Goal: Participate in discussion: Engage in conversation with other users on a specific topic

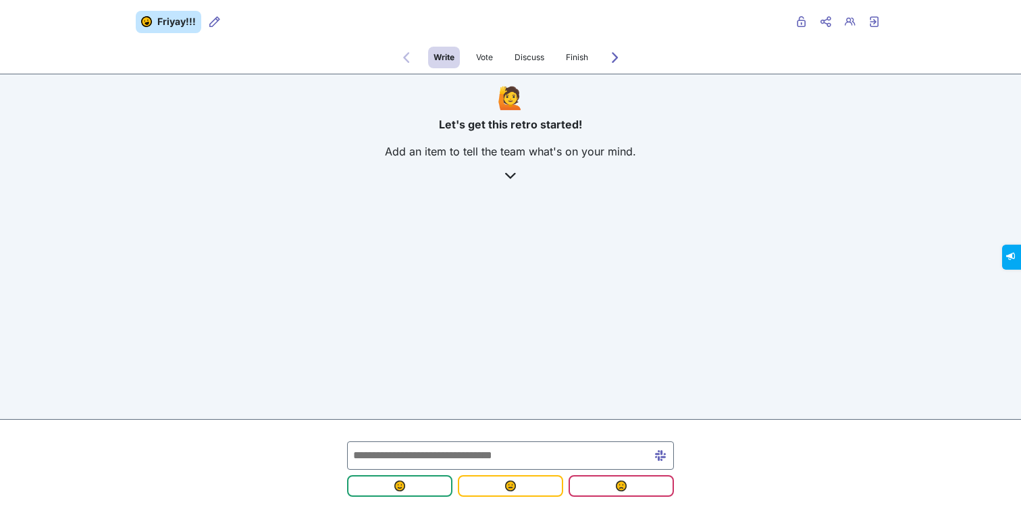
click at [810, 269] on div "Friyay!!! Retro users Private Share menu Copy Copy link Retro users Exit retro …" at bounding box center [510, 171] width 1021 height 343
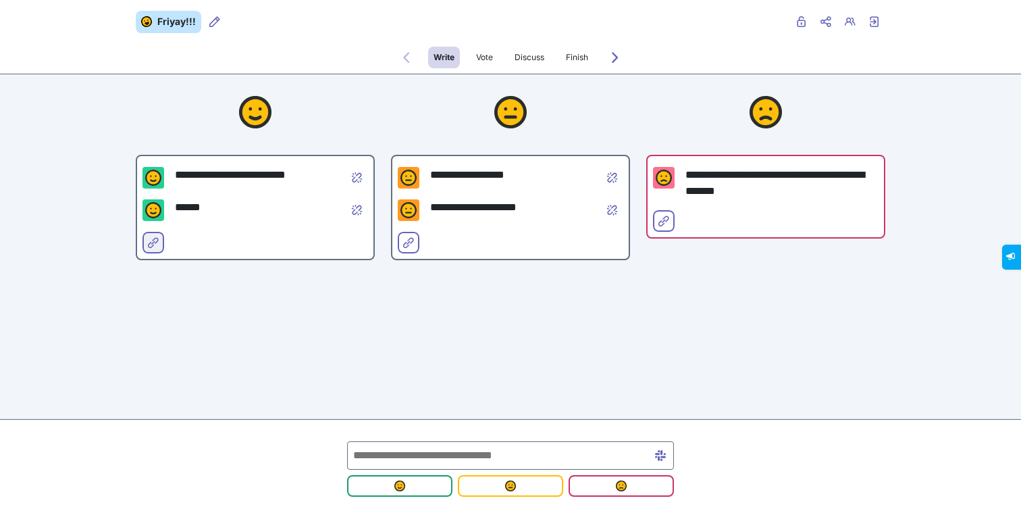
click at [153, 238] on icon "Select for merge" at bounding box center [153, 242] width 11 height 11
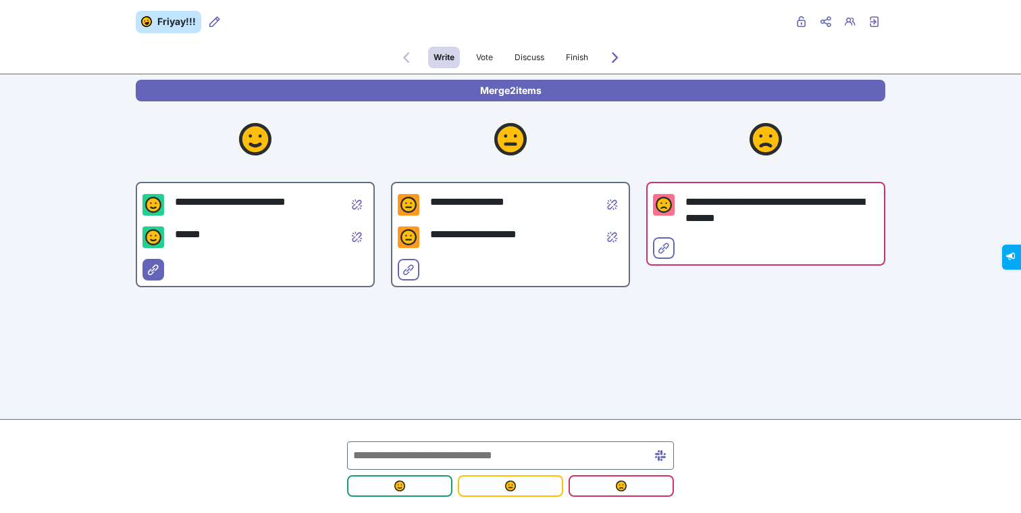
click at [87, 180] on div "**********" at bounding box center [510, 232] width 1021 height 465
click at [148, 266] on icon "Select for merge" at bounding box center [153, 269] width 11 height 11
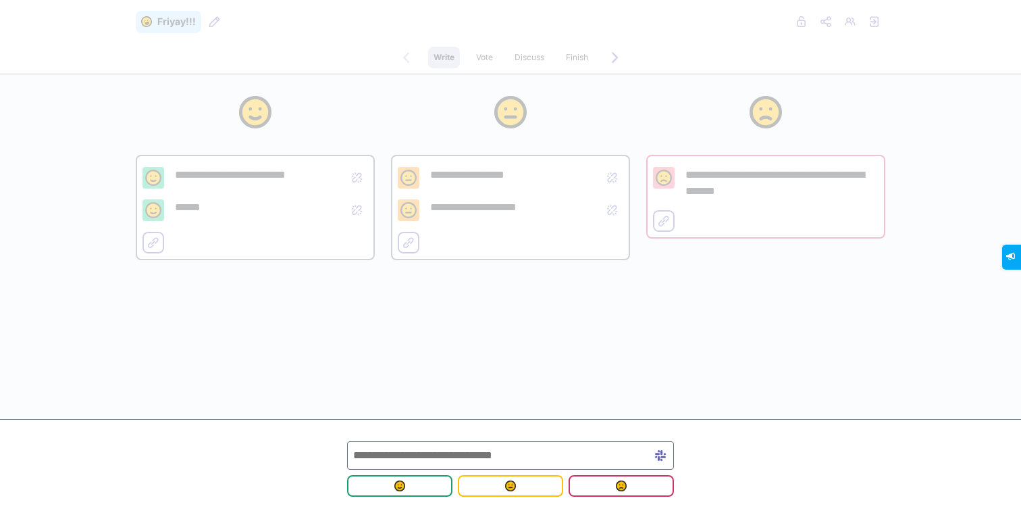
click at [403, 457] on input "text" at bounding box center [510, 455] width 327 height 28
type input "**********"
click at [401, 484] on img "submit" at bounding box center [399, 485] width 11 height 11
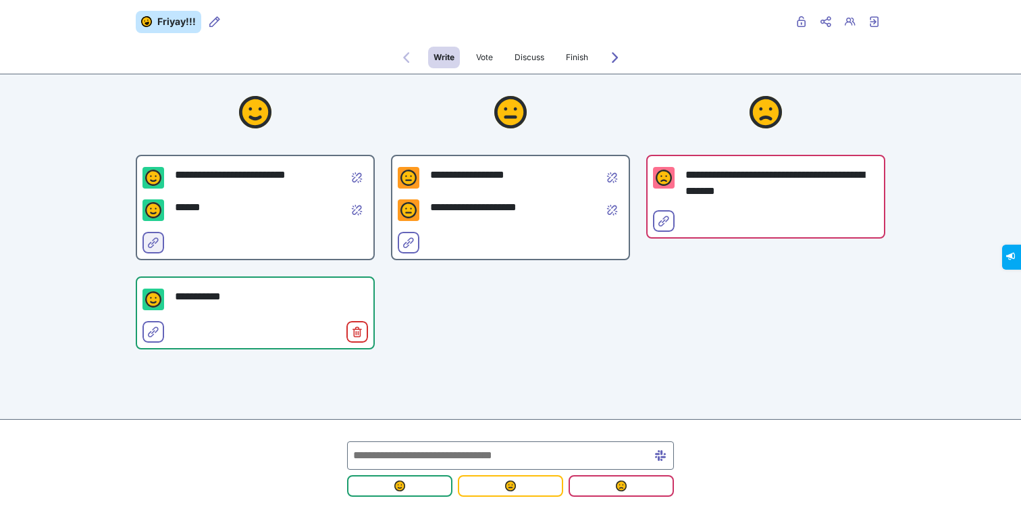
click at [148, 242] on icon "Select for merge" at bounding box center [153, 242] width 11 height 11
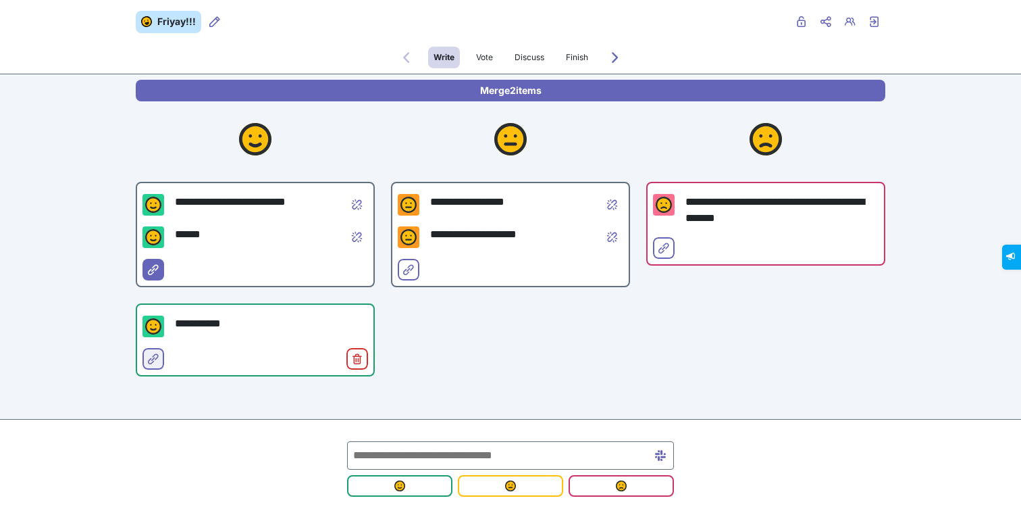
click at [143, 356] on button "Select for merge" at bounding box center [154, 359] width 22 height 22
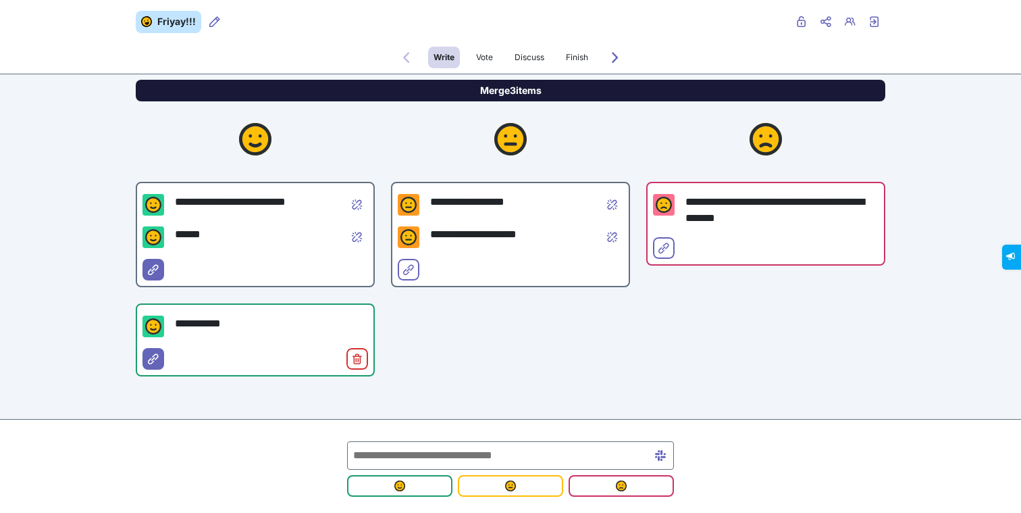
click at [489, 85] on button "Merge 3 items" at bounding box center [511, 91] width 750 height 22
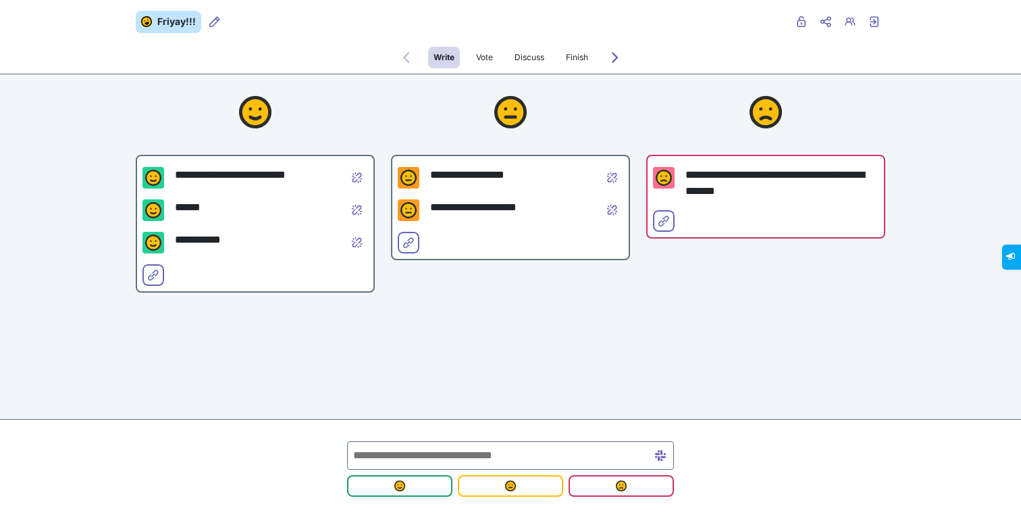
click at [383, 453] on input "text" at bounding box center [510, 455] width 327 height 28
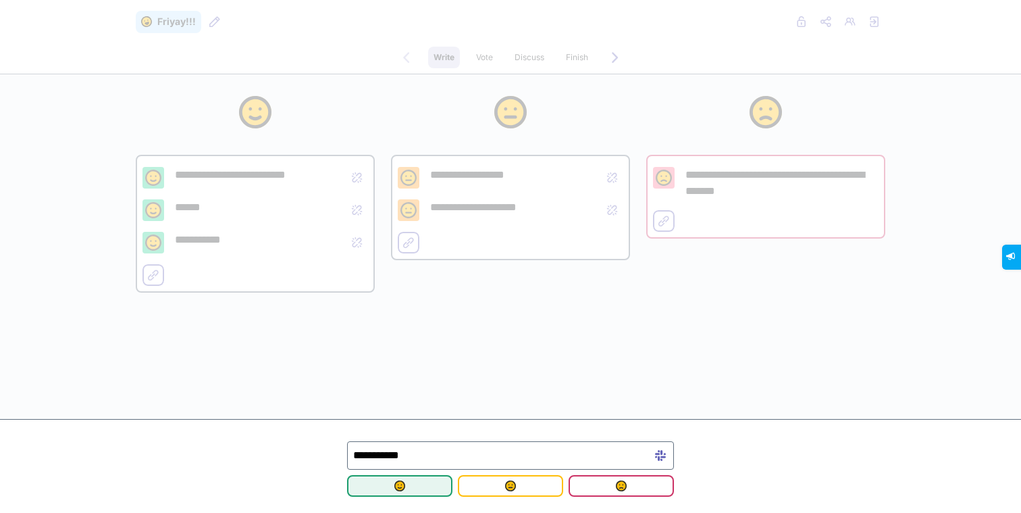
type input "**********"
click at [392, 484] on span "submit" at bounding box center [400, 485] width 84 height 11
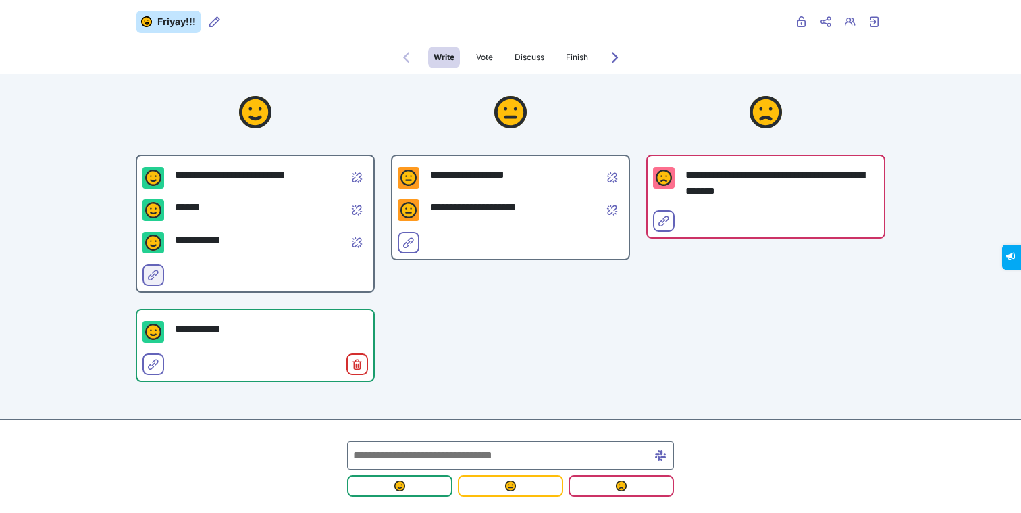
click at [151, 282] on span "Select for merge" at bounding box center [153, 285] width 11 height 11
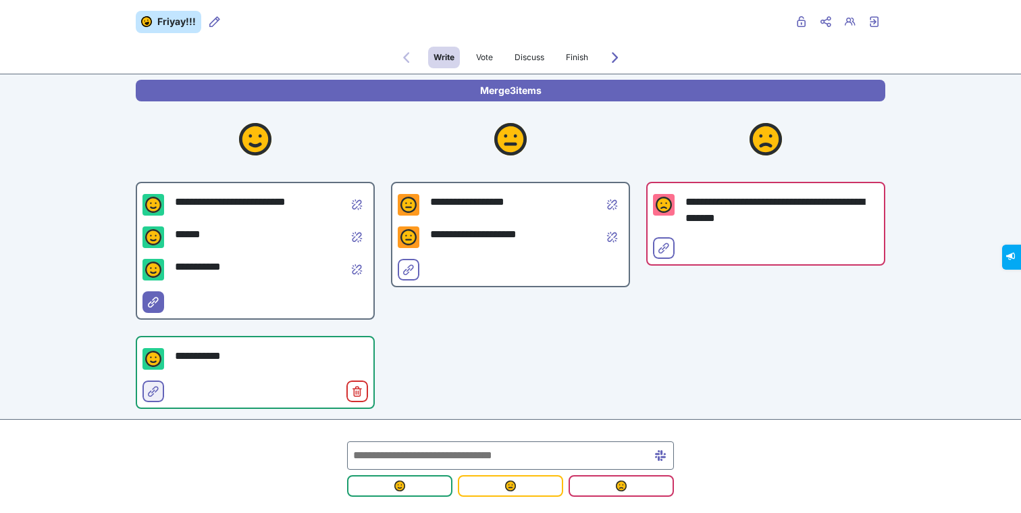
click at [148, 391] on icon "Select for merge" at bounding box center [153, 391] width 11 height 11
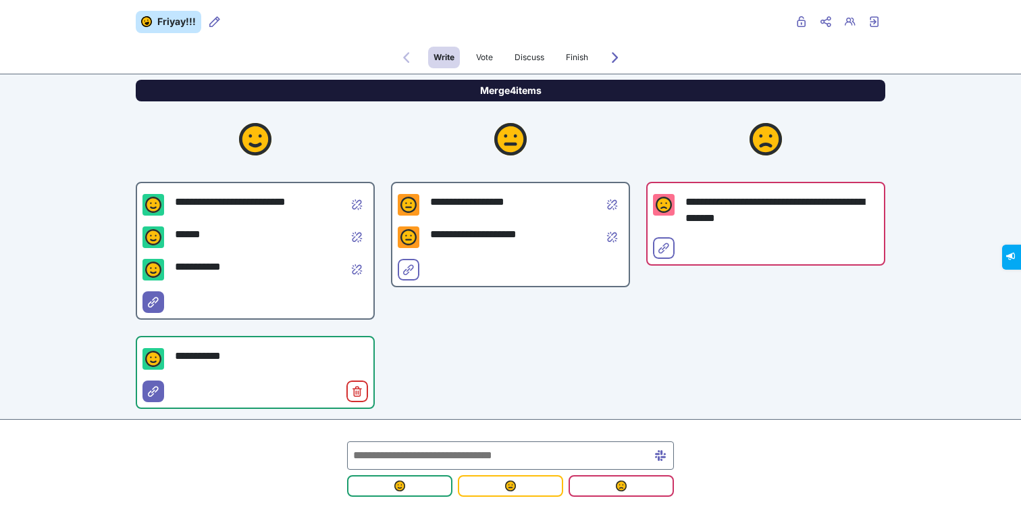
click at [450, 83] on button "Merge 4 items" at bounding box center [511, 91] width 750 height 22
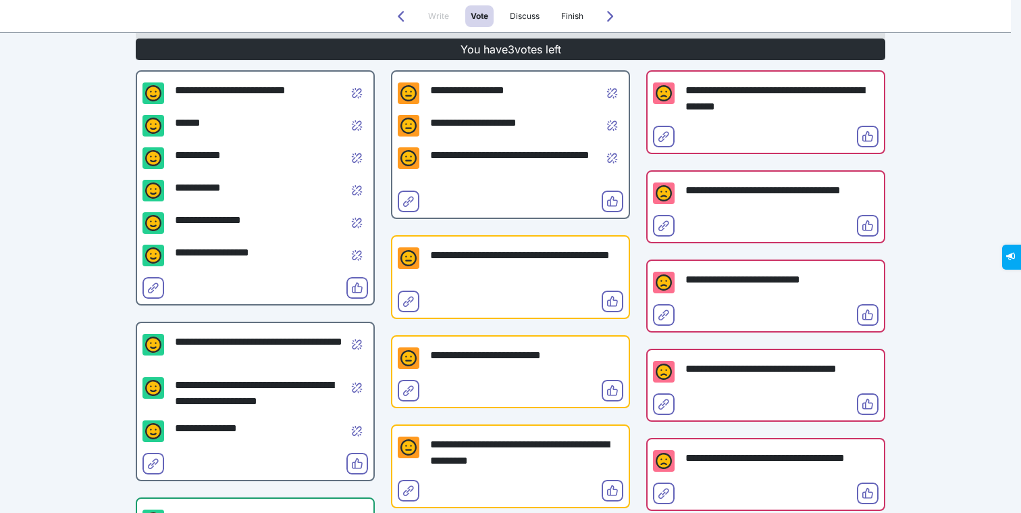
scroll to position [116, 0]
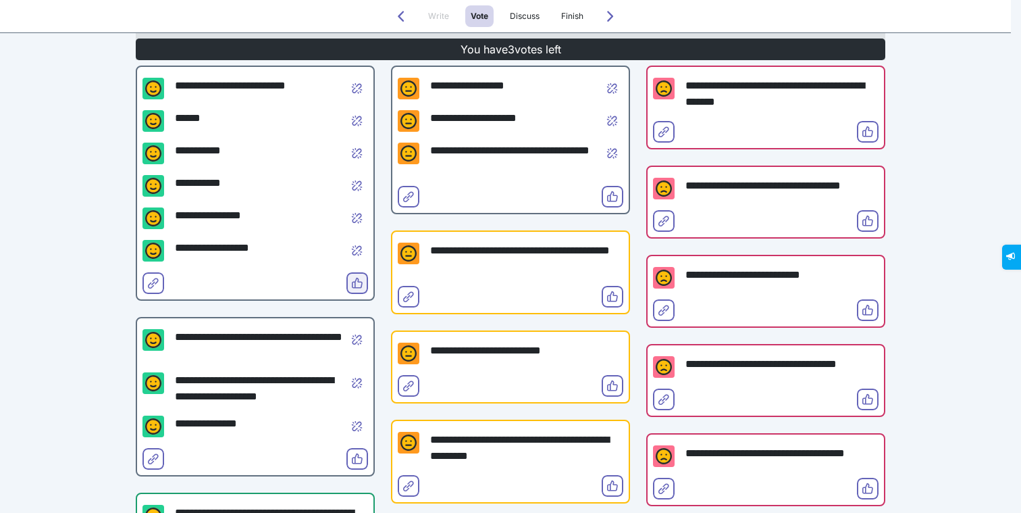
click at [352, 284] on icon "Vote" at bounding box center [357, 283] width 11 height 11
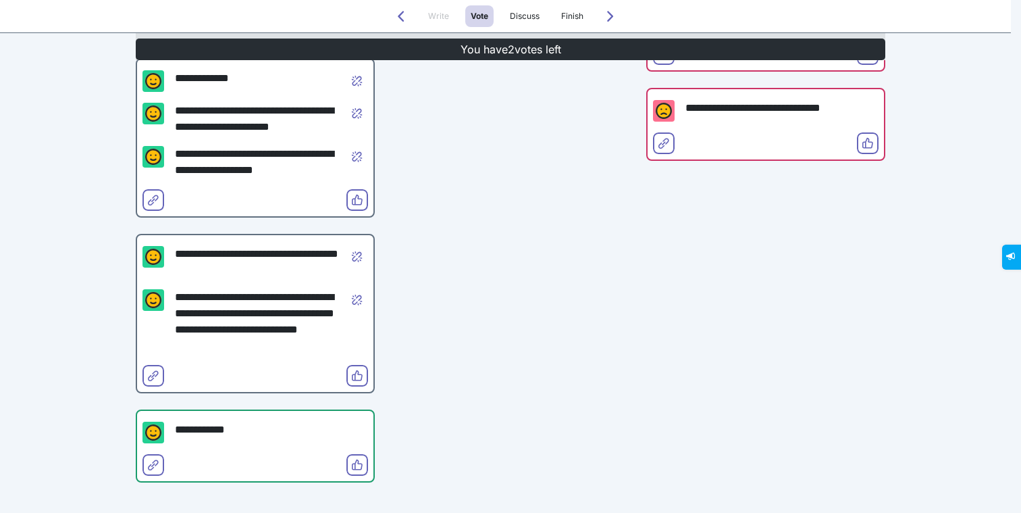
scroll to position [651, 0]
click at [352, 379] on icon "Vote" at bounding box center [357, 374] width 11 height 11
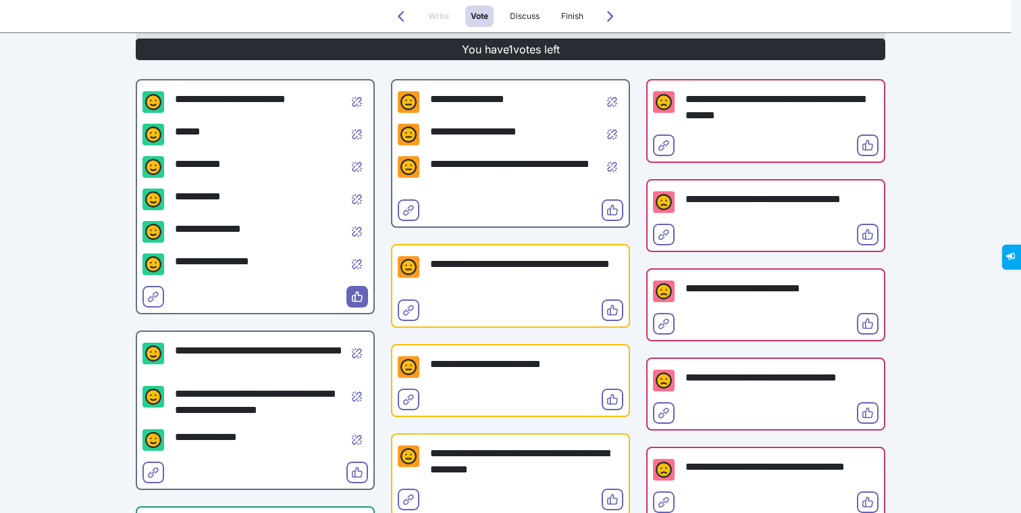
scroll to position [95, 0]
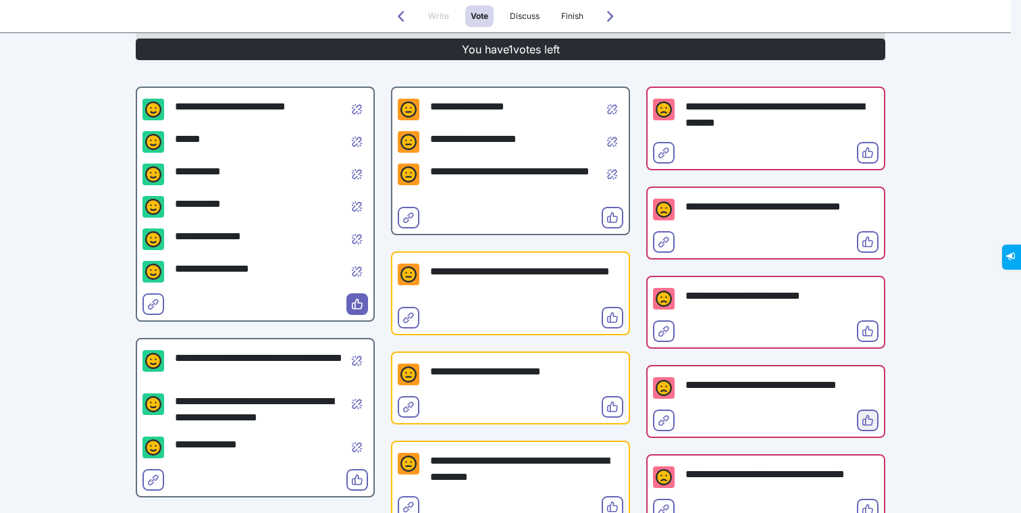
click at [864, 418] on icon "Vote" at bounding box center [867, 420] width 11 height 11
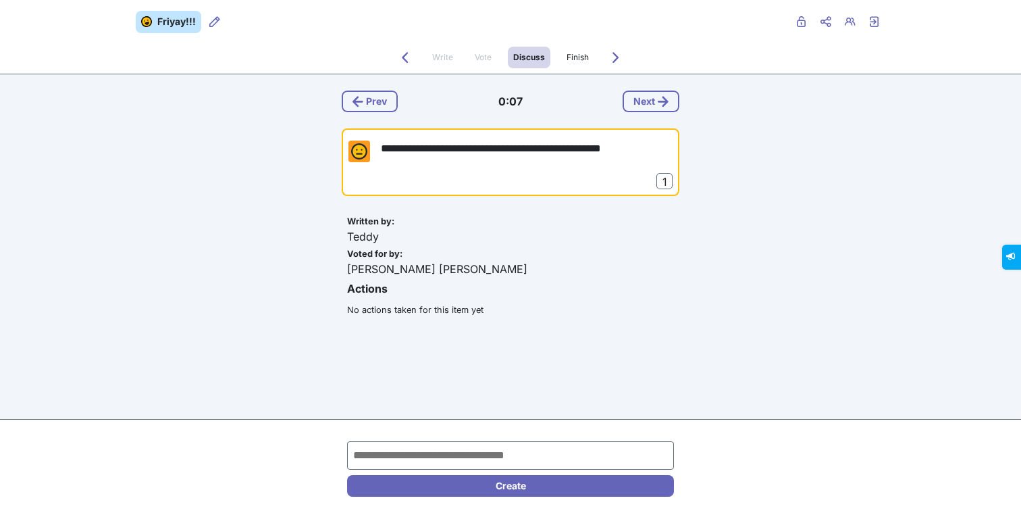
scroll to position [0, 0]
